Goal: Information Seeking & Learning: Learn about a topic

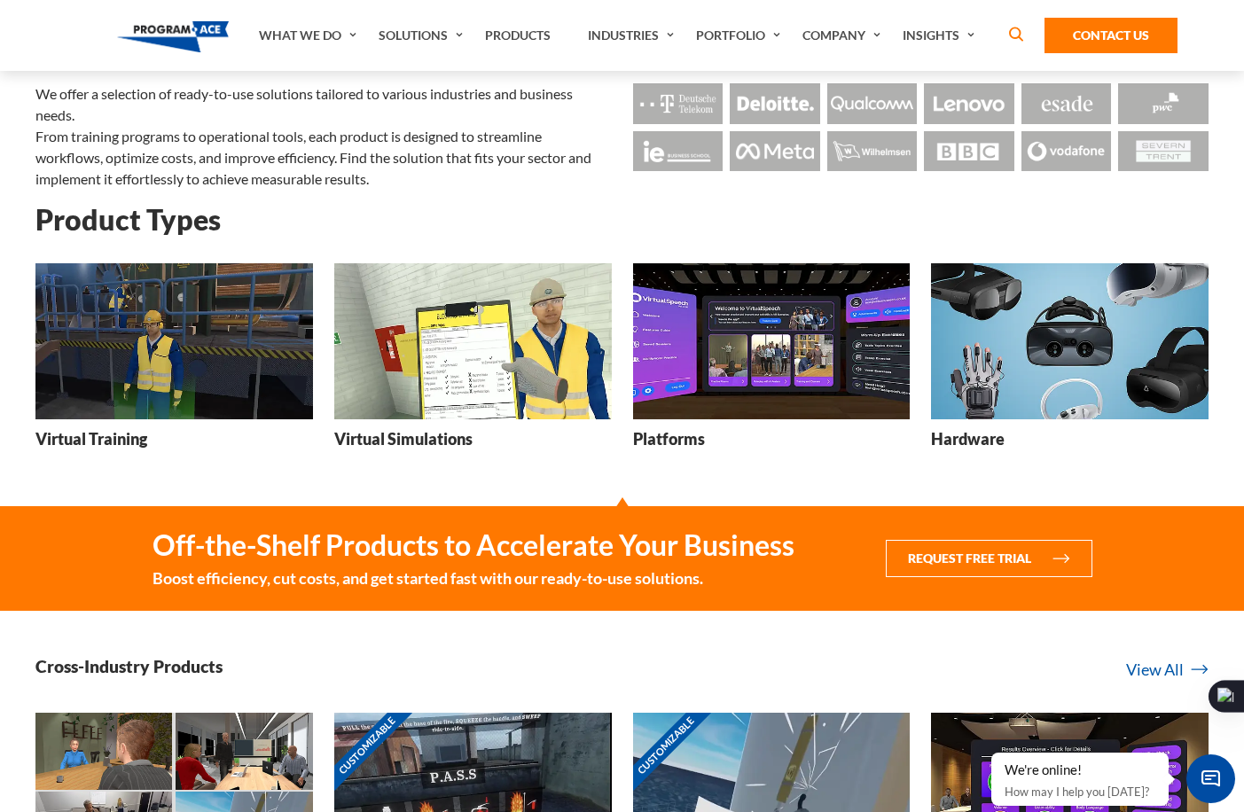
scroll to position [28, 0]
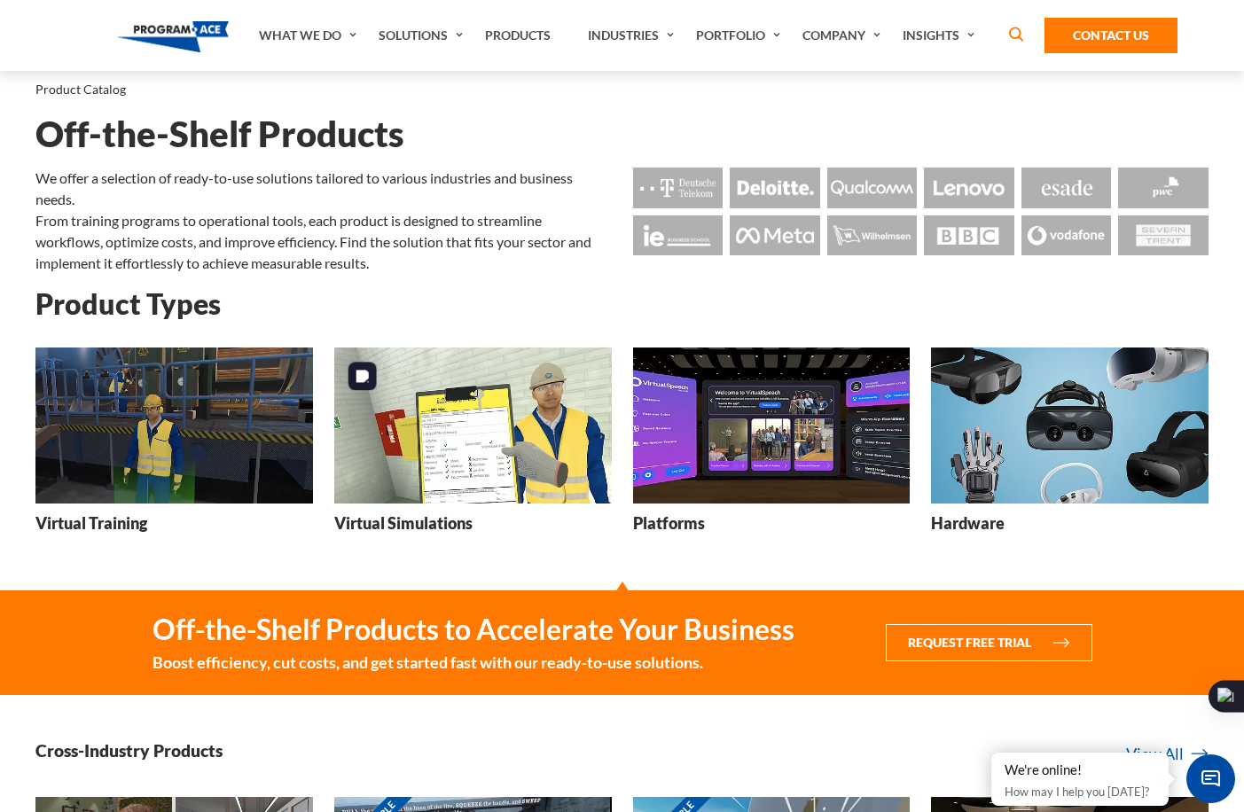
click at [416, 472] on img at bounding box center [472, 425] width 277 height 156
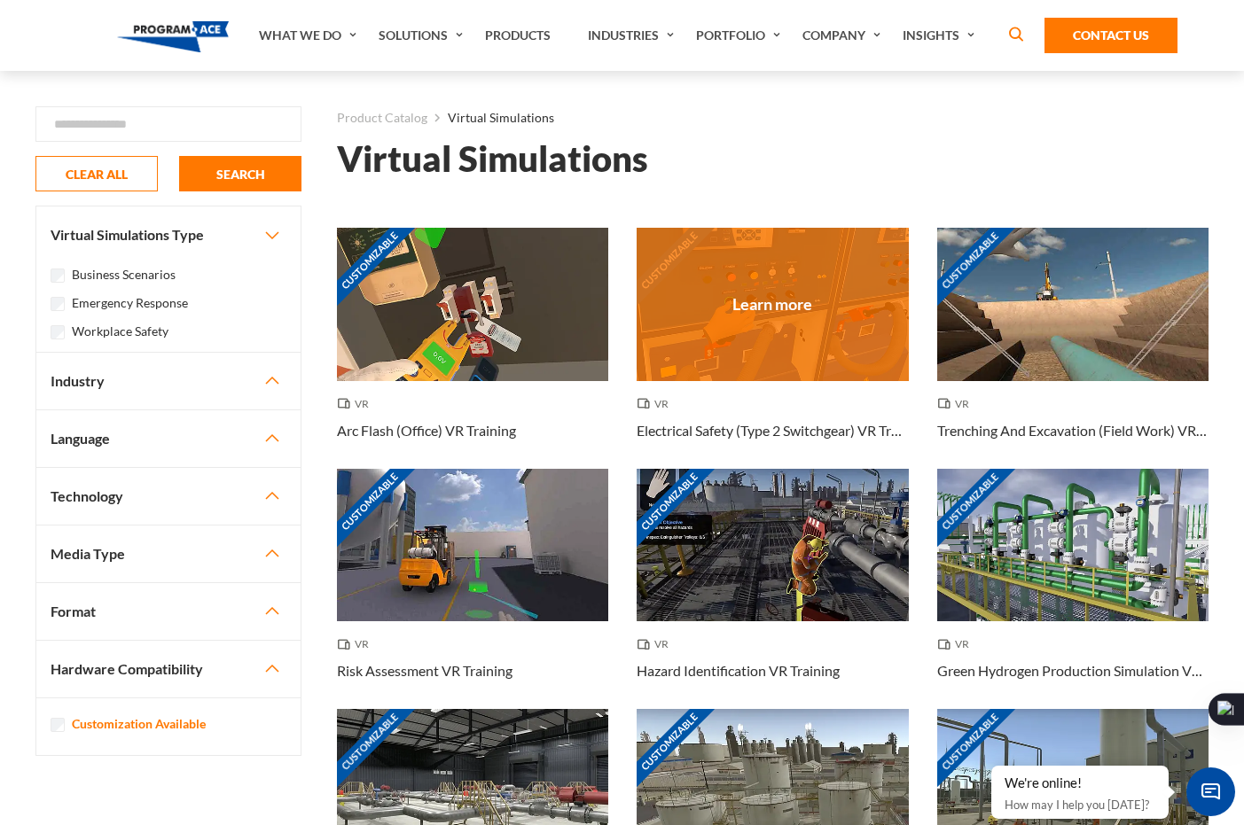
click at [726, 360] on div "Customizable" at bounding box center [771, 304] width 271 height 152
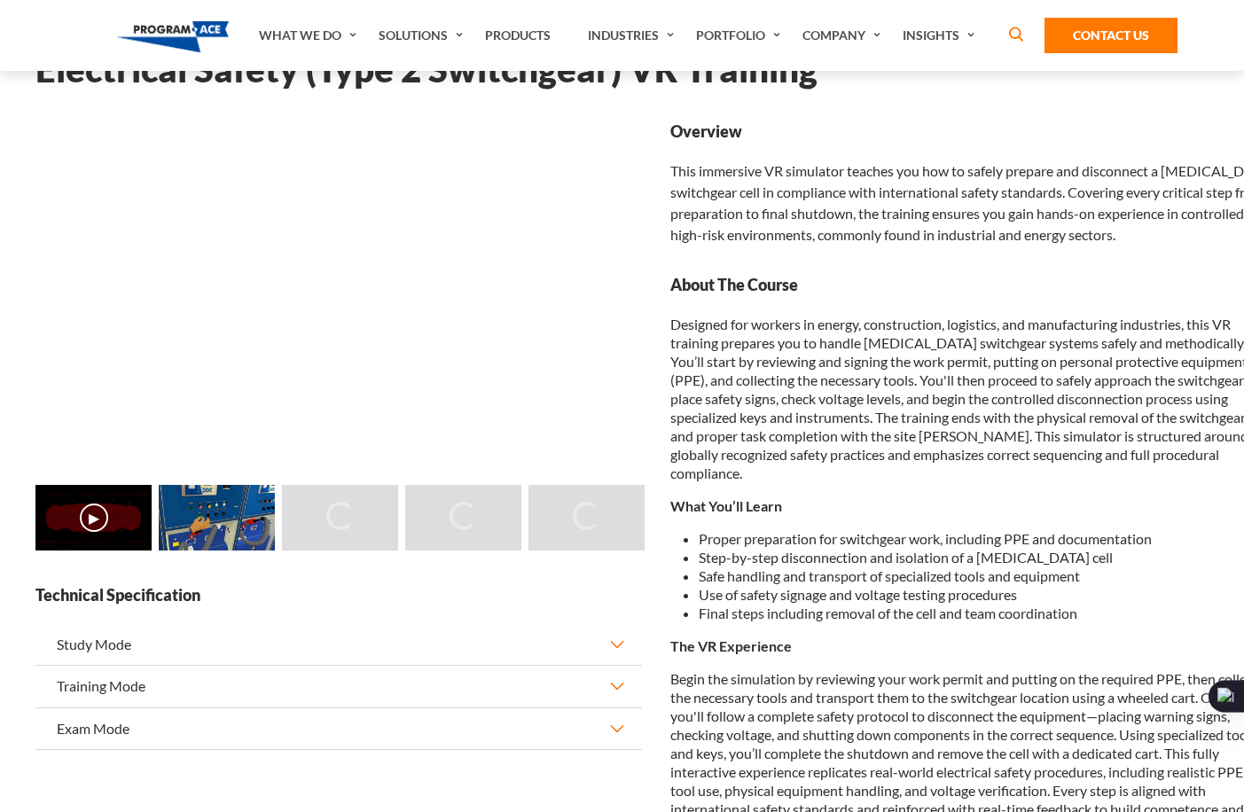
scroll to position [94, 0]
